Goal: Task Accomplishment & Management: Complete application form

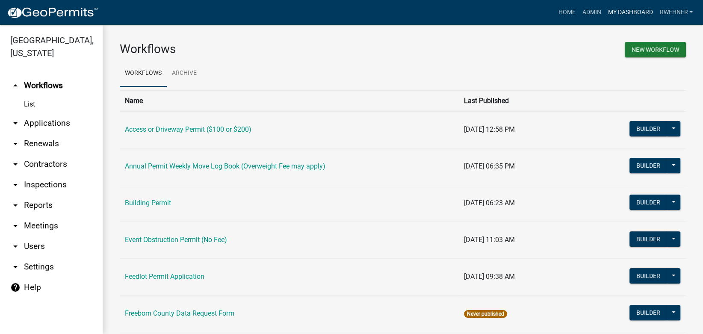
click at [609, 12] on link "My Dashboard" at bounding box center [630, 12] width 52 height 16
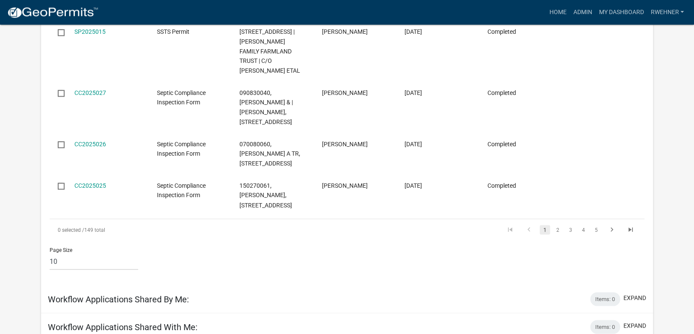
scroll to position [494, 0]
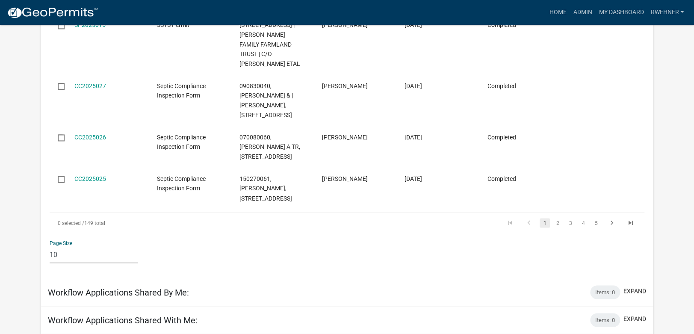
click at [50, 245] on select "10 25 50 100" at bounding box center [94, 254] width 88 height 18
select select "2: 50"
click option "50" at bounding box center [0, 0] width 0 height 0
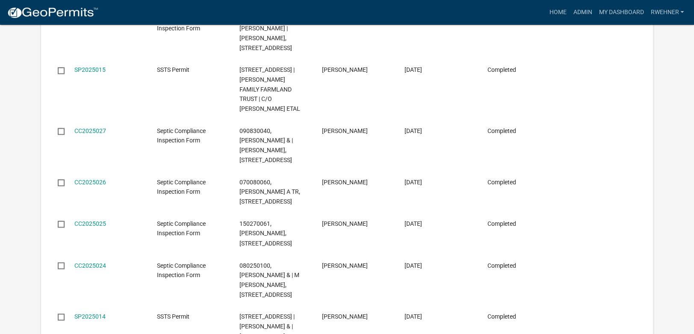
scroll to position [45, 0]
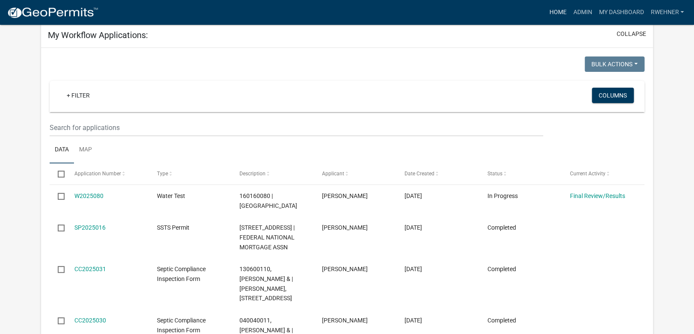
click at [557, 11] on link "Home" at bounding box center [557, 12] width 24 height 16
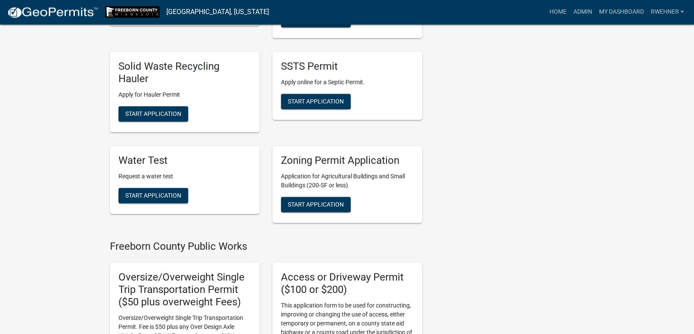
scroll to position [494, 0]
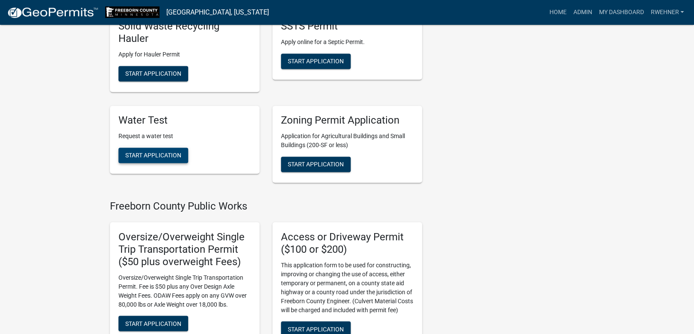
click at [158, 157] on span "Start Application" at bounding box center [153, 154] width 56 height 7
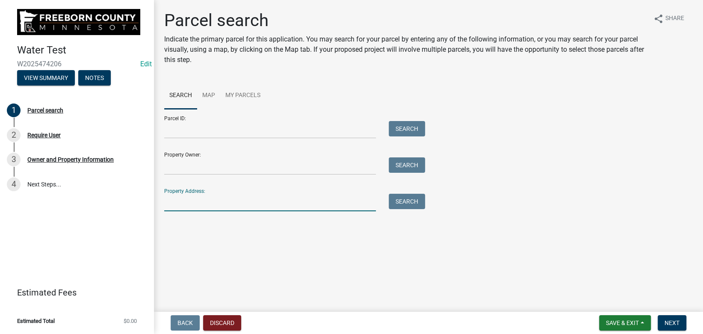
click at [199, 199] on input "Property Address:" at bounding box center [270, 203] width 212 height 18
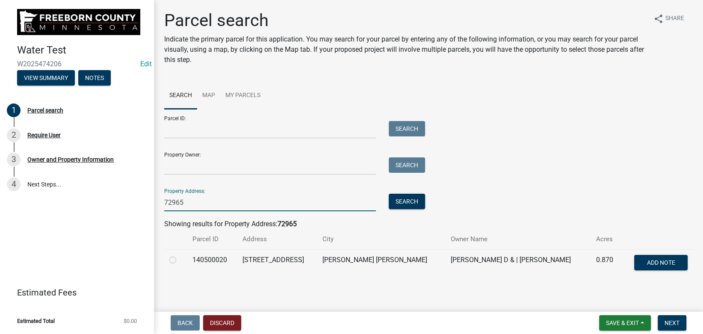
type input "72965"
click at [179, 255] on label at bounding box center [179, 255] width 0 height 0
click at [179, 259] on input "radio" at bounding box center [182, 258] width 6 height 6
radio input "true"
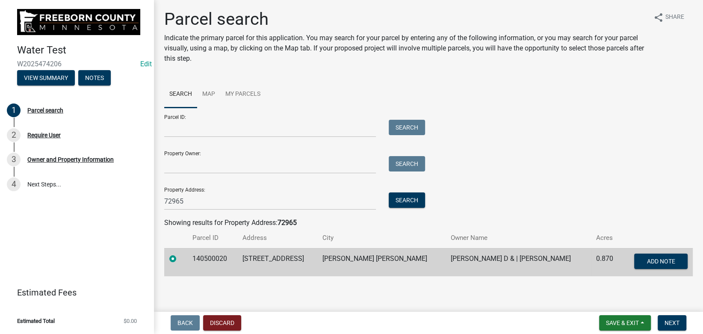
scroll to position [2, 0]
click at [466, 280] on div "Parcel search Indicate the primary parcel for this application. You may search …" at bounding box center [428, 145] width 541 height 275
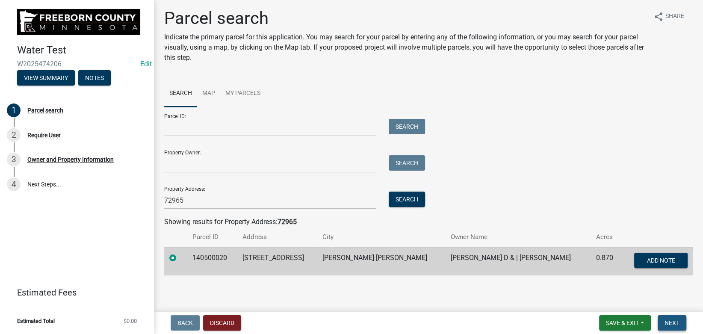
click at [678, 324] on span "Next" at bounding box center [671, 322] width 15 height 7
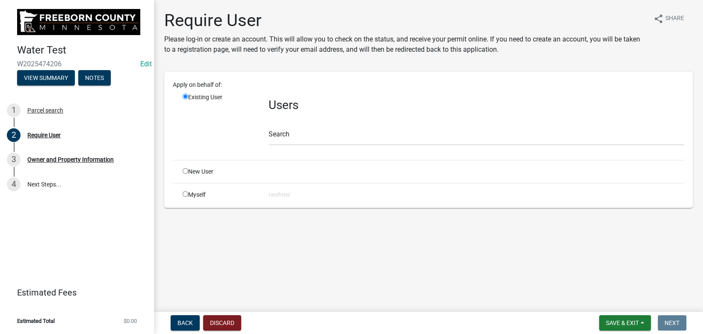
click at [183, 194] on input "radio" at bounding box center [185, 194] width 6 height 6
radio input "true"
radio input "false"
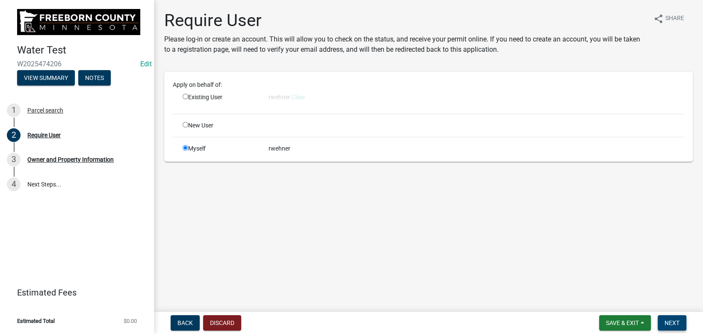
click at [665, 321] on span "Next" at bounding box center [671, 322] width 15 height 7
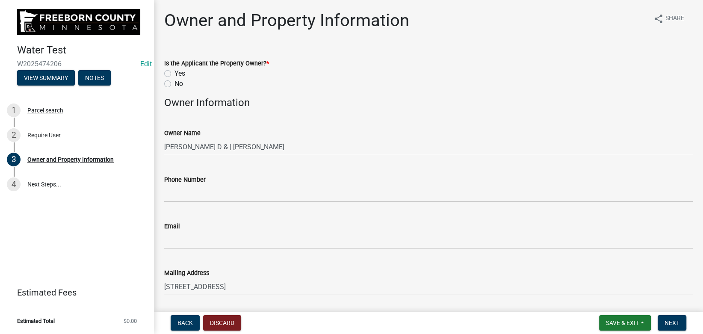
click at [174, 72] on label "Yes" at bounding box center [179, 73] width 11 height 10
click at [174, 72] on input "Yes" at bounding box center [177, 71] width 6 height 6
radio input "true"
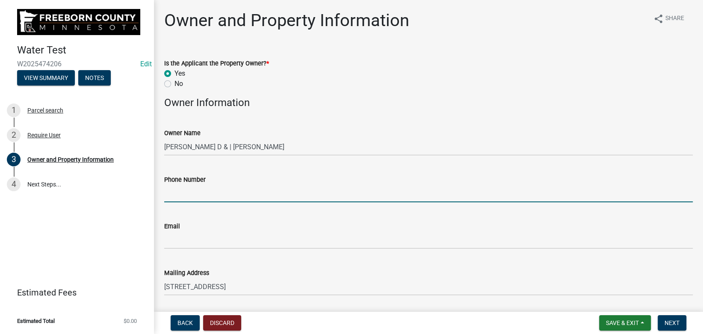
click at [214, 197] on input "Phone Number" at bounding box center [428, 194] width 528 height 18
type input "3"
type input "[PHONE_NUMBER]"
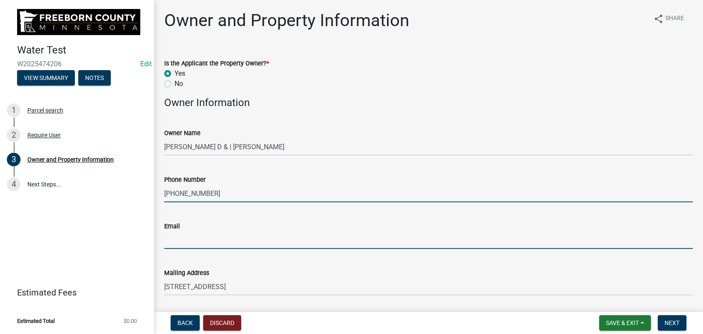
click at [221, 232] on input "Email" at bounding box center [428, 240] width 528 height 18
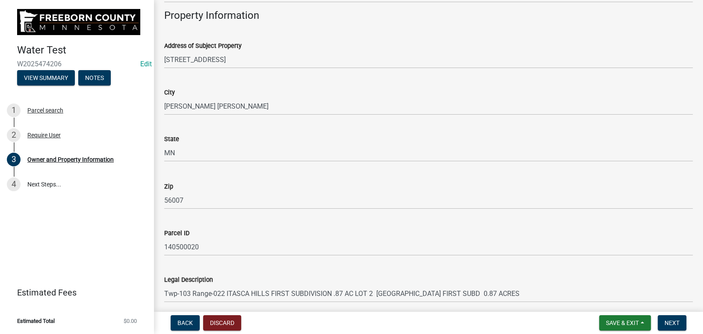
scroll to position [513, 0]
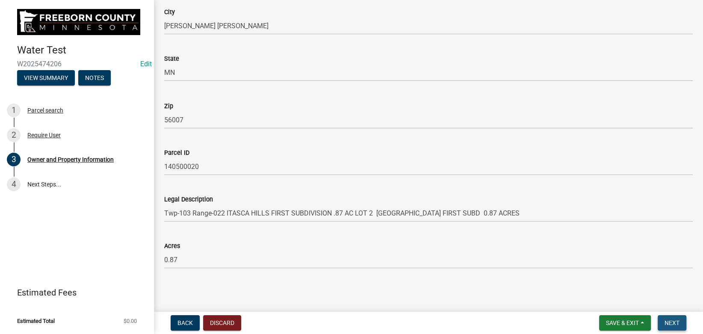
click at [669, 319] on button "Next" at bounding box center [671, 322] width 29 height 15
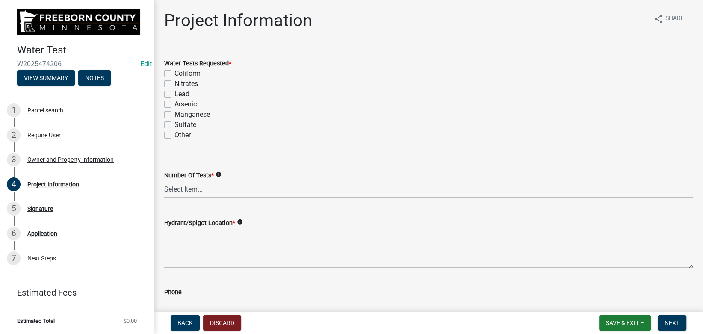
click at [174, 73] on label "Coliform" at bounding box center [187, 73] width 26 height 10
click at [174, 73] on input "Coliform" at bounding box center [177, 71] width 6 height 6
checkbox input "true"
checkbox input "false"
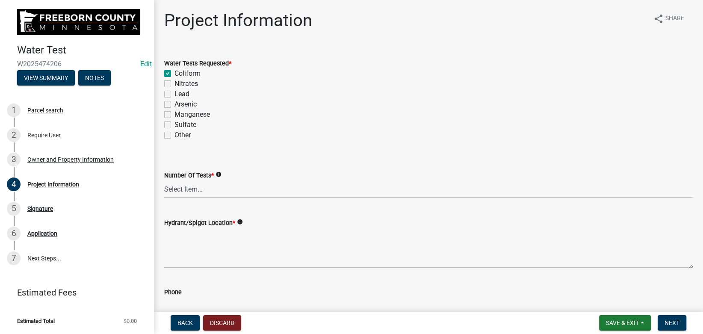
checkbox input "false"
click at [174, 84] on label "Nitrates" at bounding box center [186, 84] width 24 height 10
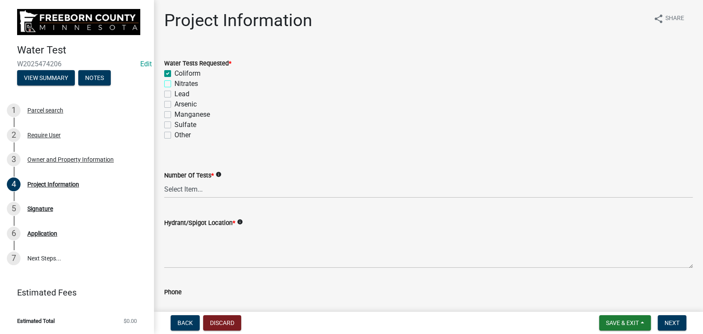
click at [174, 84] on input "Nitrates" at bounding box center [177, 82] width 6 height 6
checkbox input "true"
checkbox input "false"
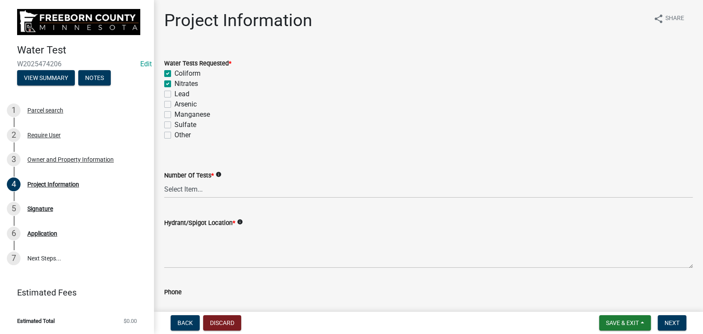
checkbox input "false"
click at [174, 94] on label "Lead" at bounding box center [181, 94] width 15 height 10
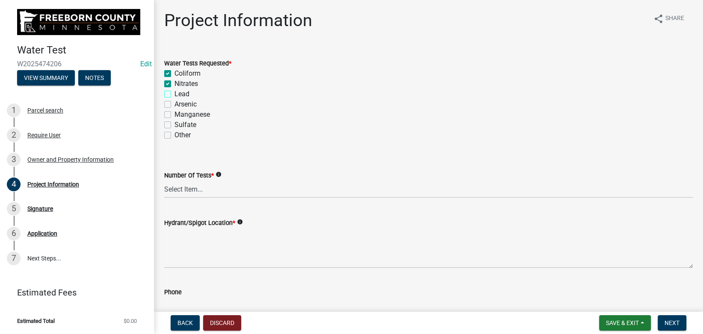
click at [174, 94] on input "Lead" at bounding box center [177, 92] width 6 height 6
checkbox input "true"
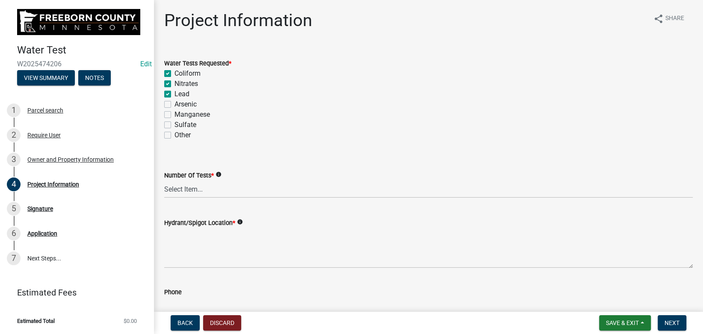
checkbox input "false"
click at [261, 74] on div "Coliform" at bounding box center [428, 73] width 528 height 10
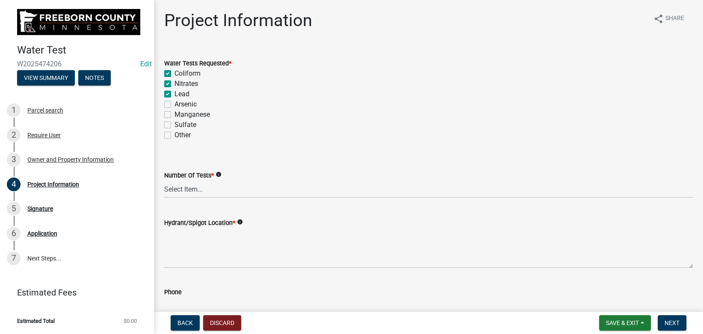
scroll to position [48, 0]
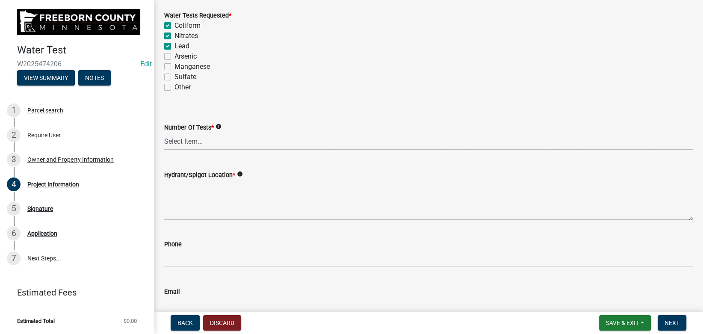
click at [164, 132] on select "Select Item... 1 2 3 4 5 6" at bounding box center [428, 141] width 528 height 18
click option "3" at bounding box center [0, 0] width 0 height 0
select select "9f3abf1d-a7be-4a09-95f8-2d2f8f2d1057"
click at [305, 97] on wm-data-entity-input "Water Tests Requested * Coliform Nitrates Lead Arsenic [MEDICAL_DATA] Other" at bounding box center [428, 50] width 528 height 100
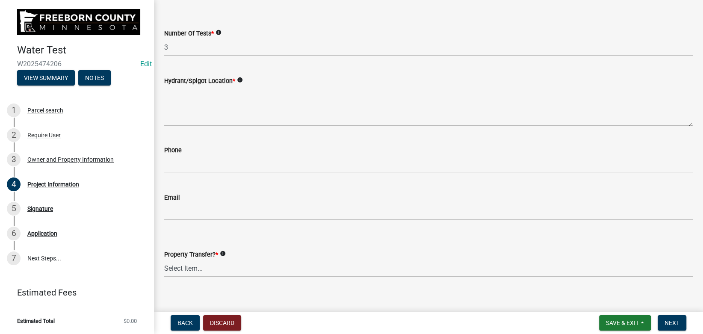
scroll to position [144, 0]
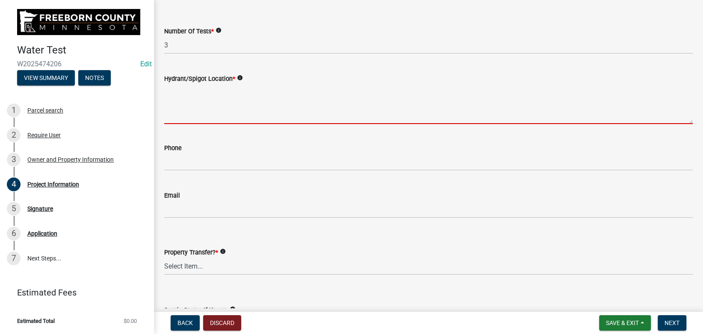
click at [200, 108] on textarea "Hydrant/Spigot Location *" at bounding box center [428, 104] width 528 height 40
click at [310, 70] on div "Hydrant/Spigot Location * info" at bounding box center [428, 93] width 528 height 62
click at [191, 108] on textarea "Hydrant/Spigot Location *" at bounding box center [428, 104] width 528 height 40
click at [226, 89] on textarea "Hydrant/Spigot Location *" at bounding box center [428, 104] width 528 height 40
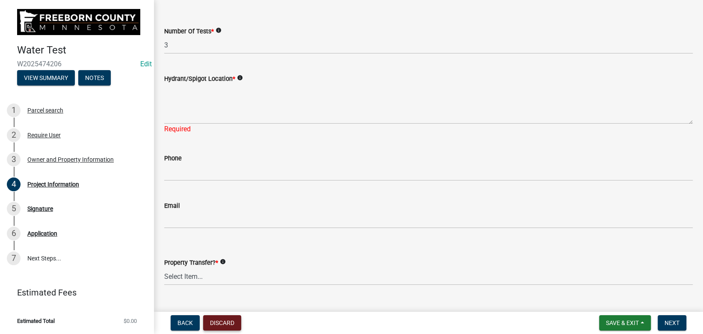
click at [224, 321] on button "Discard" at bounding box center [222, 322] width 38 height 15
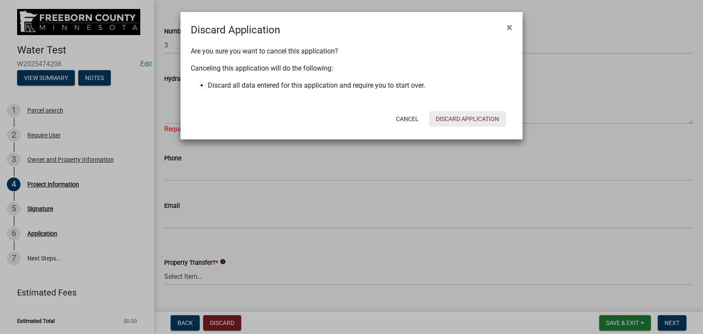
click at [468, 116] on button "Discard Application" at bounding box center [467, 118] width 77 height 15
